Goal: Transaction & Acquisition: Purchase product/service

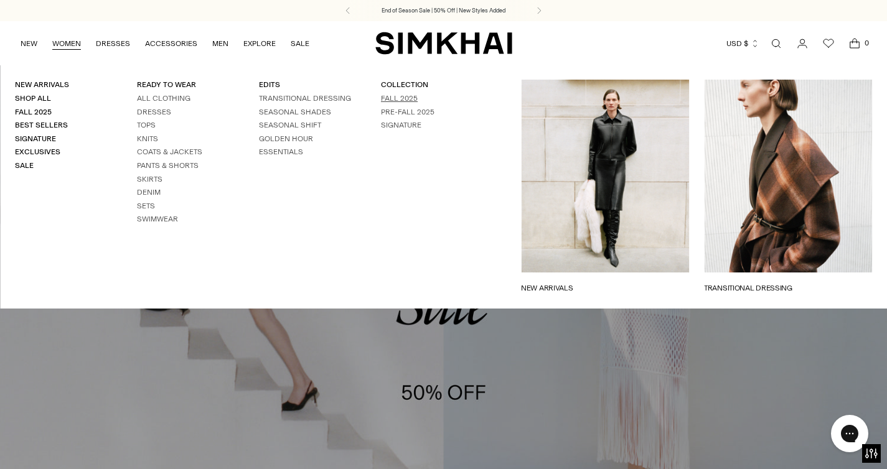
click at [398, 98] on link "Fall 2025" at bounding box center [399, 98] width 37 height 9
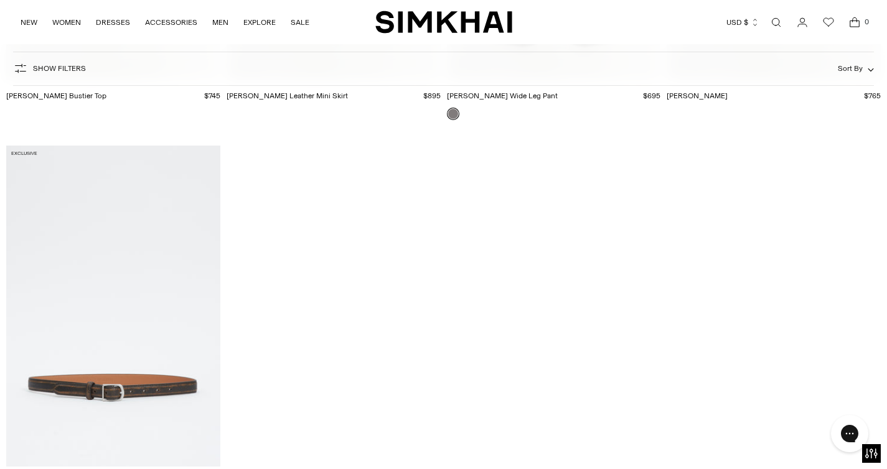
scroll to position [14018, 0]
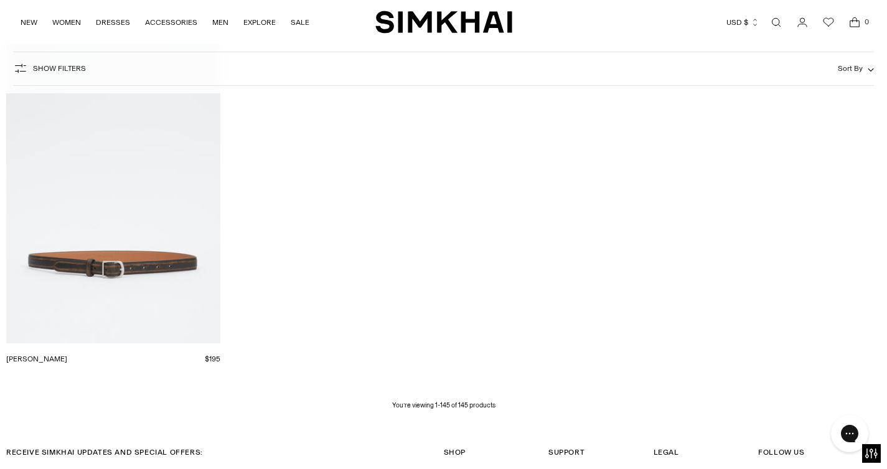
click at [772, 20] on link "Open search modal" at bounding box center [776, 22] width 25 height 25
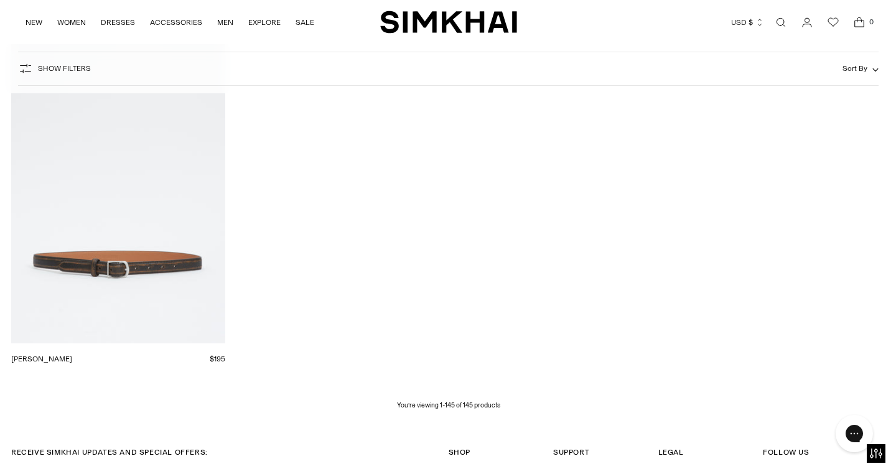
scroll to position [0, 0]
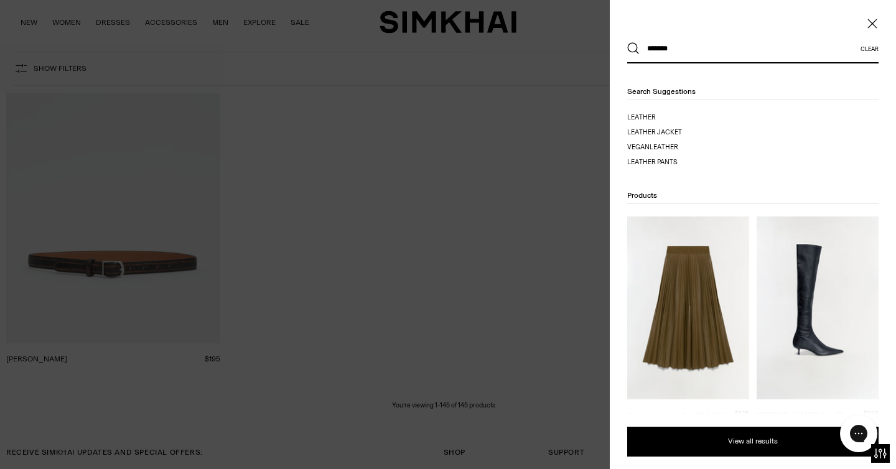
type input "*******"
click at [627, 42] on button "Search" at bounding box center [633, 48] width 12 height 12
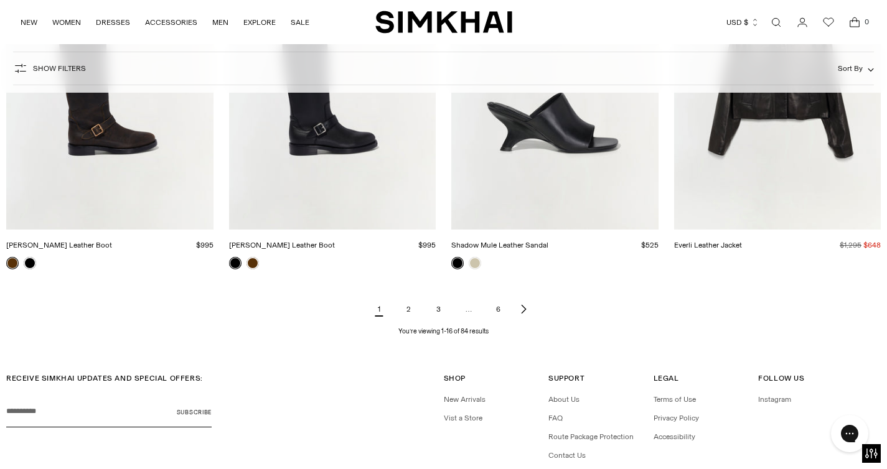
scroll to position [1561, 0]
